Goal: Task Accomplishment & Management: Use online tool/utility

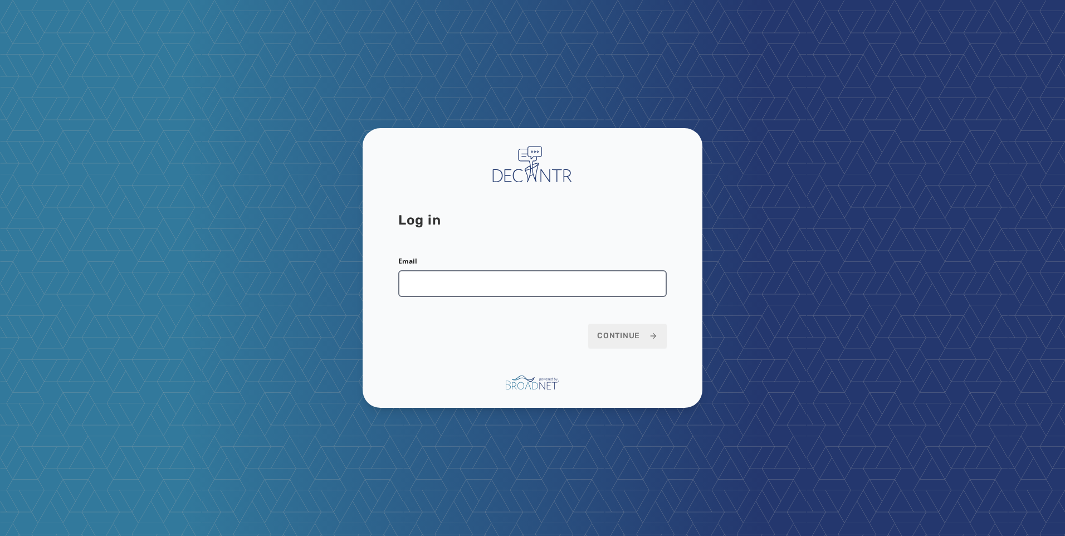
drag, startPoint x: 524, startPoint y: 271, endPoint x: 522, endPoint y: 279, distance: 8.1
click at [524, 271] on input "Email" at bounding box center [532, 283] width 269 height 27
click at [474, 304] on form "Email Continue" at bounding box center [532, 302] width 269 height 91
click at [474, 281] on input "Email" at bounding box center [532, 283] width 269 height 27
type input "**********"
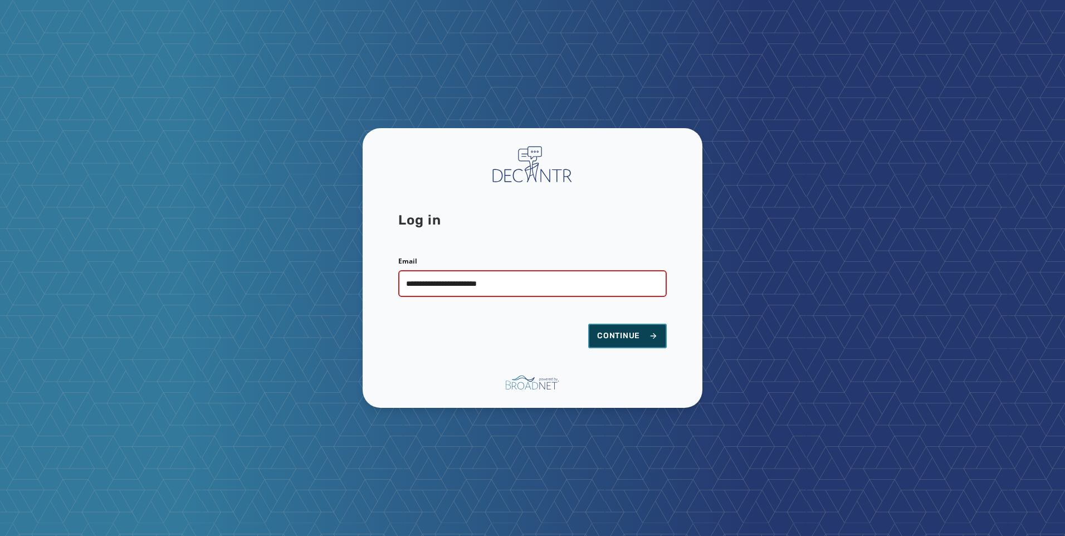
click at [636, 332] on button "Continue" at bounding box center [627, 336] width 79 height 25
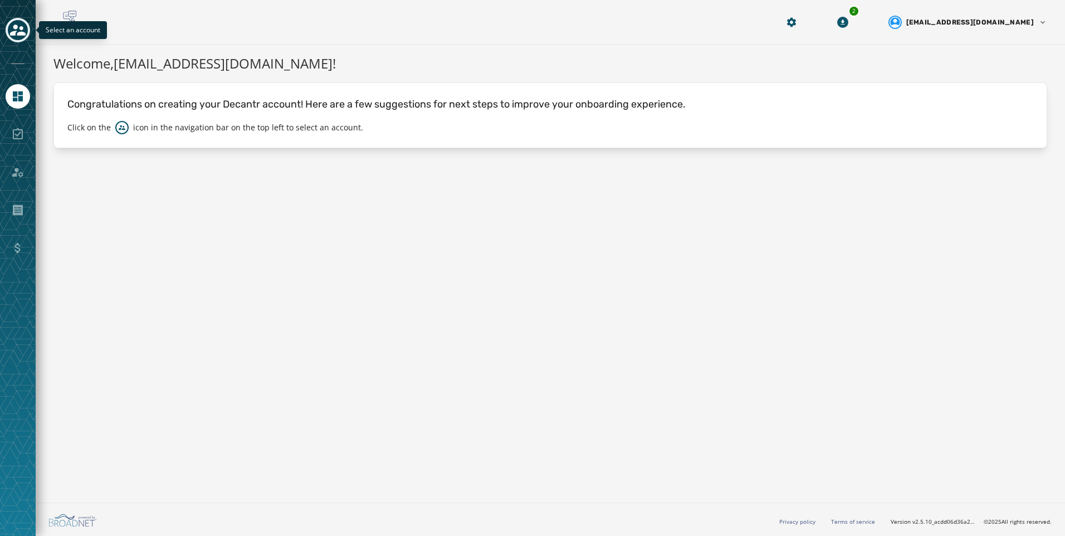
click at [27, 34] on button "Toggle account select drawer" at bounding box center [18, 30] width 25 height 25
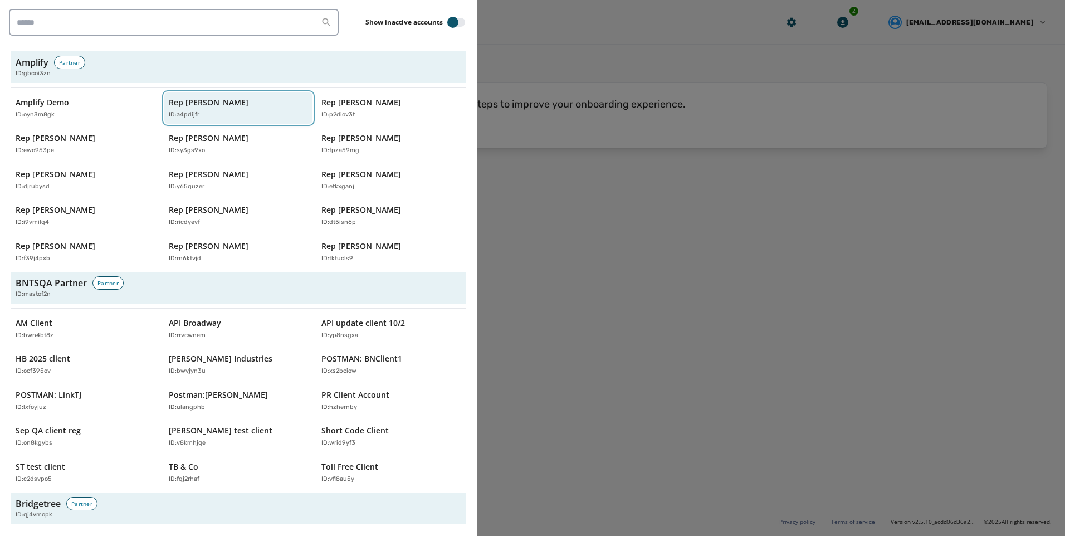
click at [230, 97] on p "Rep [PERSON_NAME]" at bounding box center [209, 102] width 80 height 11
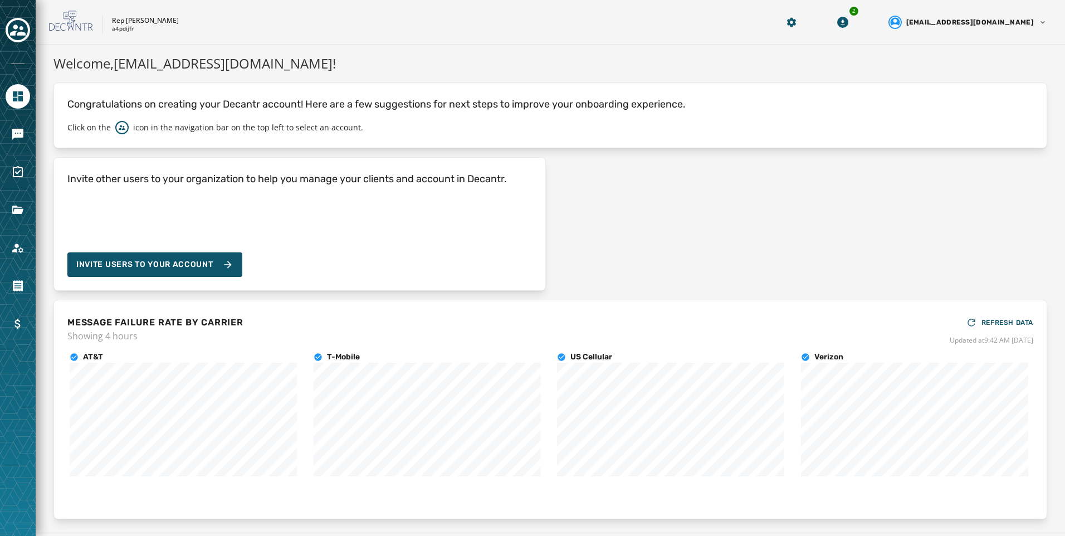
click at [5, 130] on div at bounding box center [18, 268] width 36 height 536
click at [8, 132] on link "Navigate to Messaging" at bounding box center [18, 134] width 25 height 25
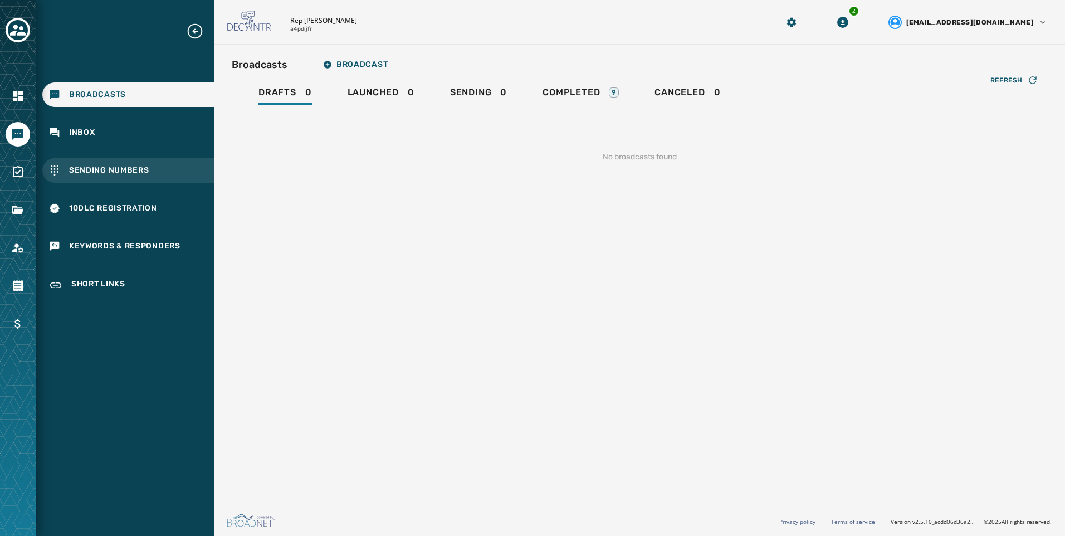
click at [126, 166] on span "Sending Numbers" at bounding box center [109, 170] width 80 height 11
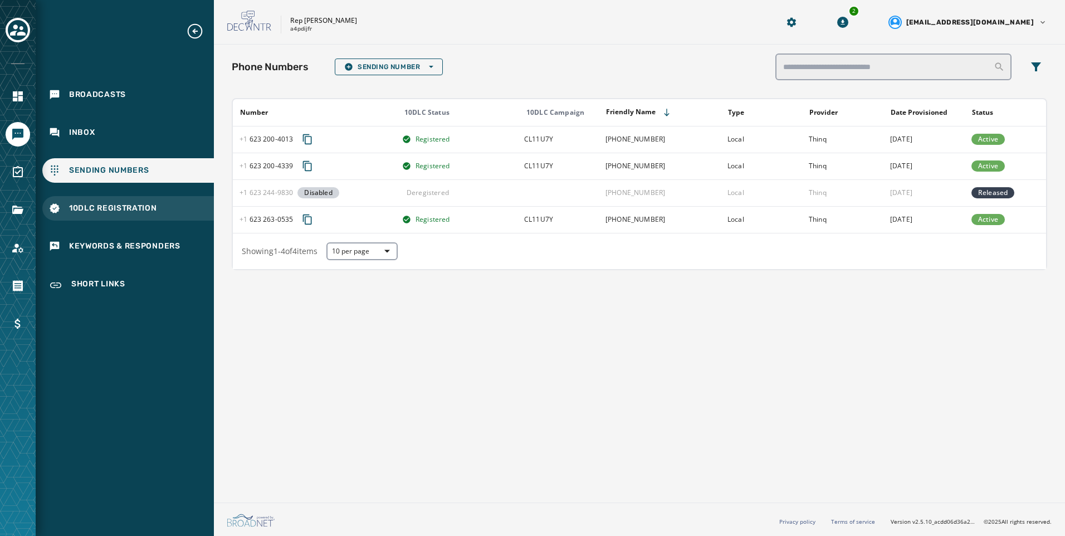
click at [134, 201] on div "10DLC Registration" at bounding box center [128, 208] width 172 height 25
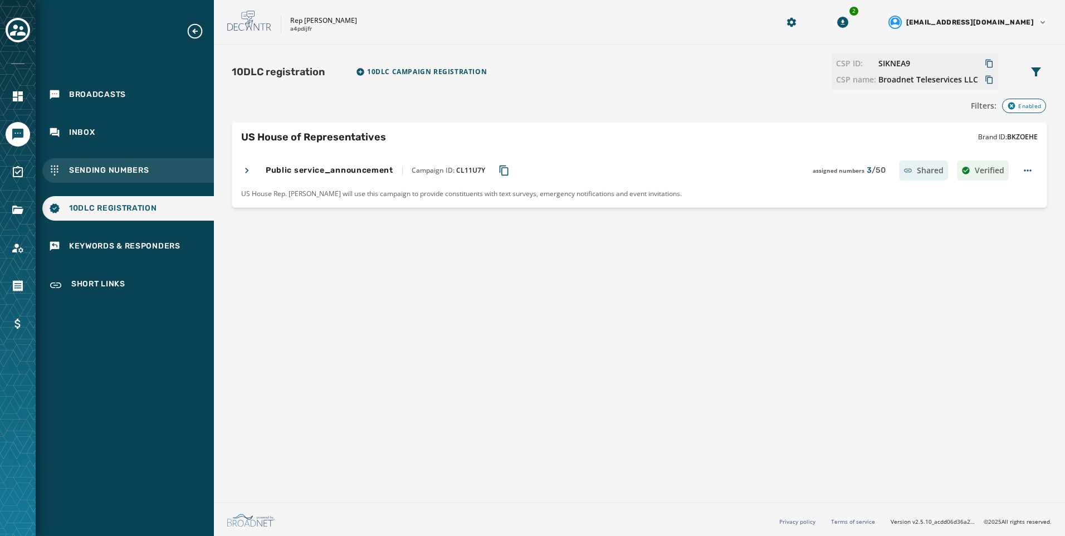
click at [128, 159] on div "Sending Numbers" at bounding box center [128, 170] width 172 height 25
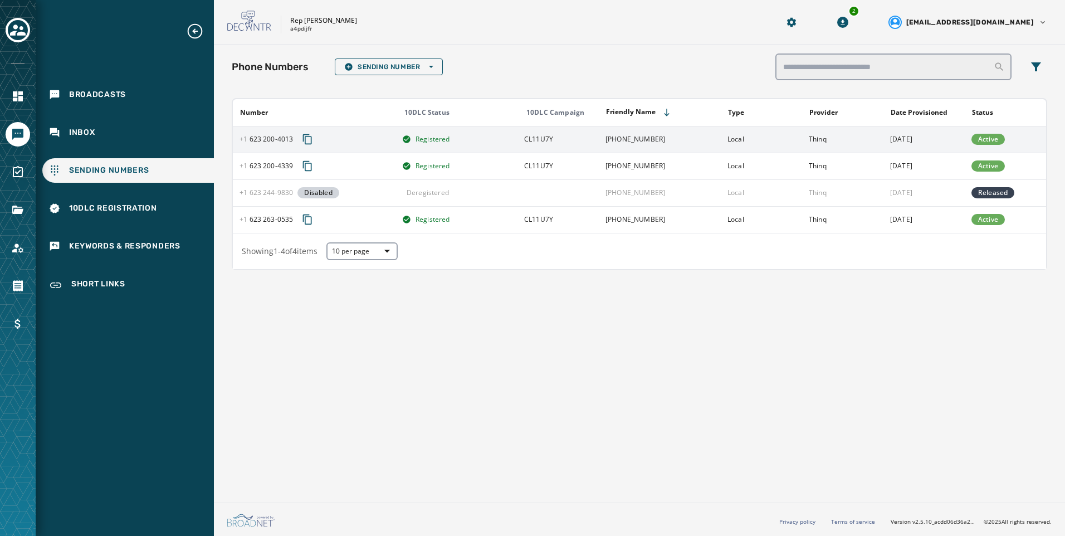
click at [303, 139] on icon "Copy phone number to clipboard" at bounding box center [307, 139] width 9 height 10
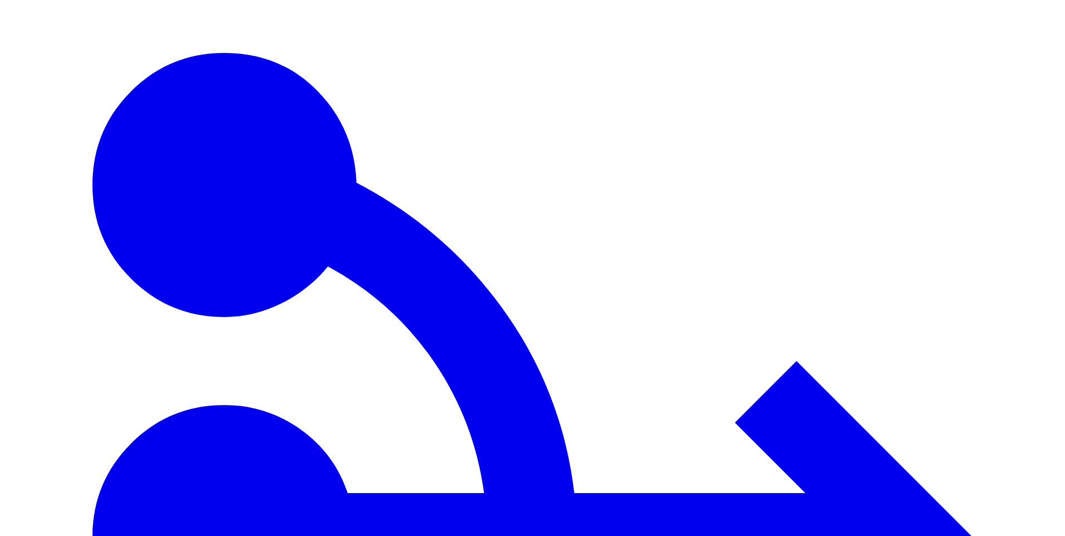
type input "***"
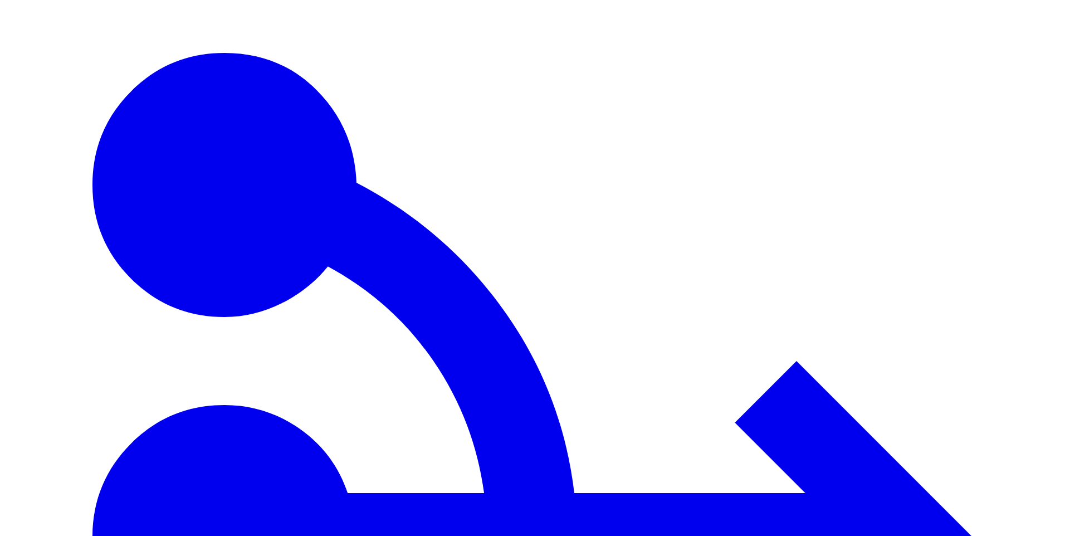
drag, startPoint x: 855, startPoint y: 209, endPoint x: 895, endPoint y: 270, distance: 73.3
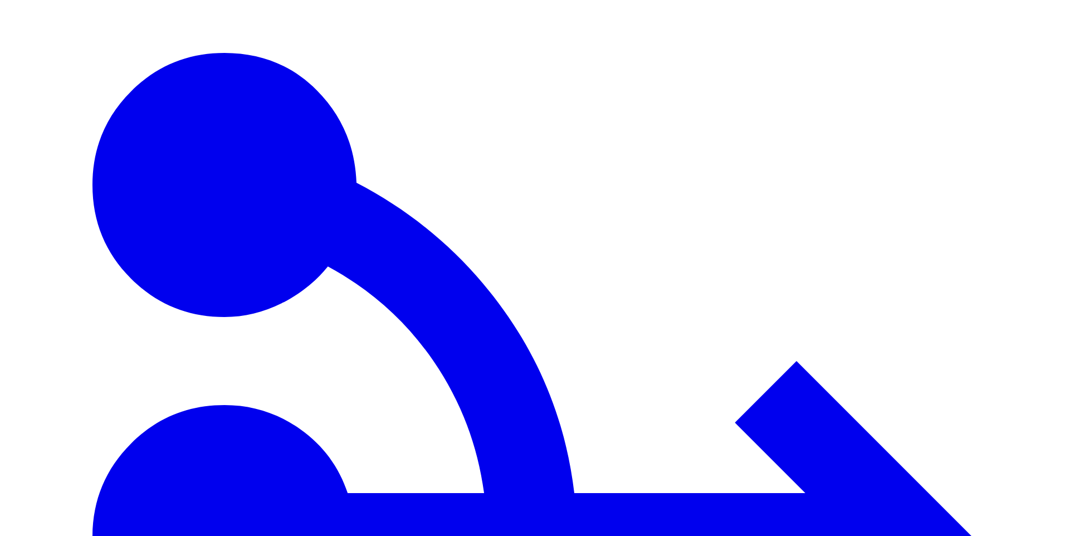
drag, startPoint x: 723, startPoint y: 246, endPoint x: 767, endPoint y: 260, distance: 46.0
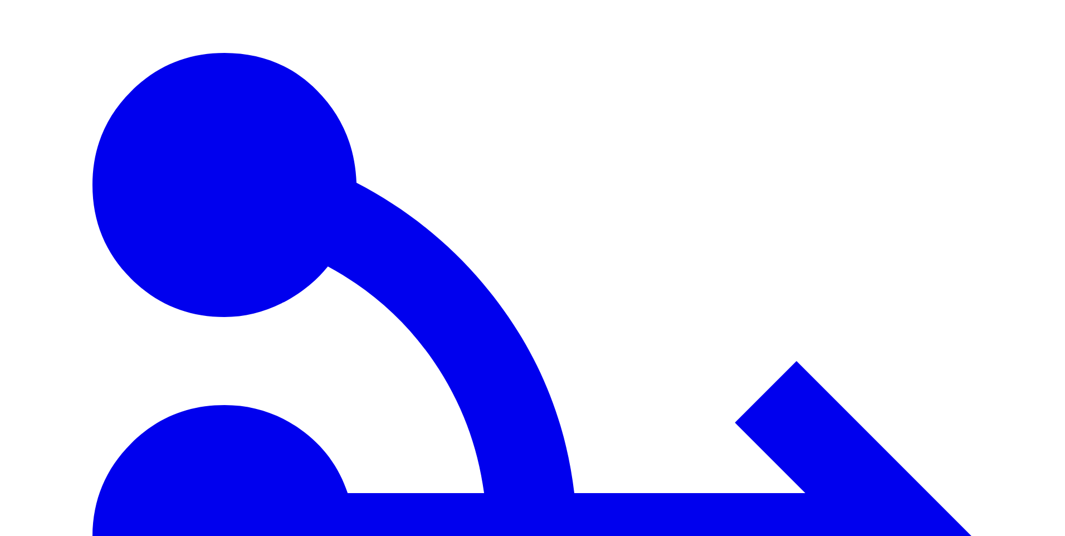
drag, startPoint x: 727, startPoint y: 247, endPoint x: 741, endPoint y: 254, distance: 15.5
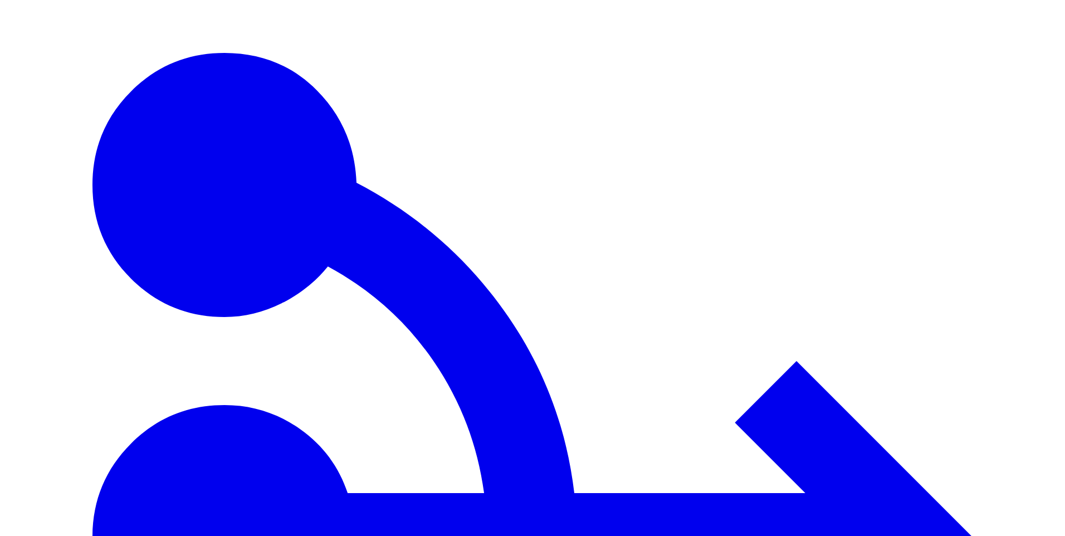
drag, startPoint x: 903, startPoint y: 404, endPoint x: 926, endPoint y: 369, distance: 41.7
drag, startPoint x: 931, startPoint y: 252, endPoint x: 676, endPoint y: 220, distance: 256.7
